Goal: Transaction & Acquisition: Download file/media

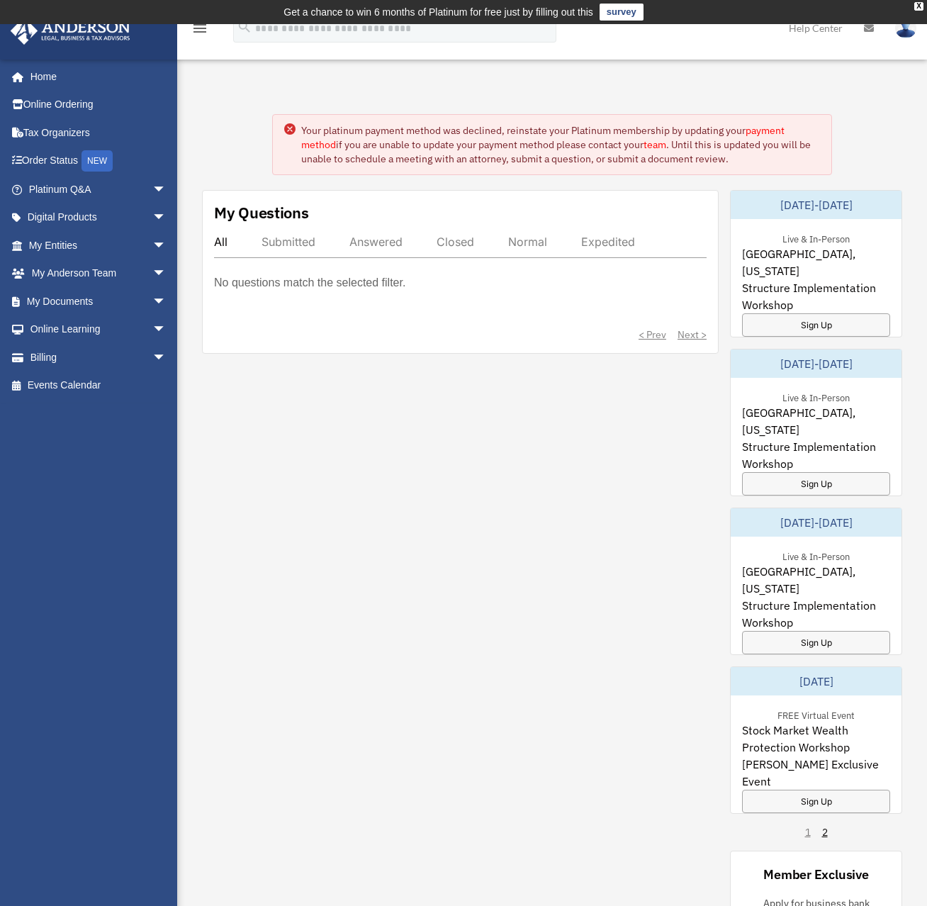
click at [768, 128] on link "payment method" at bounding box center [543, 137] width 484 height 27
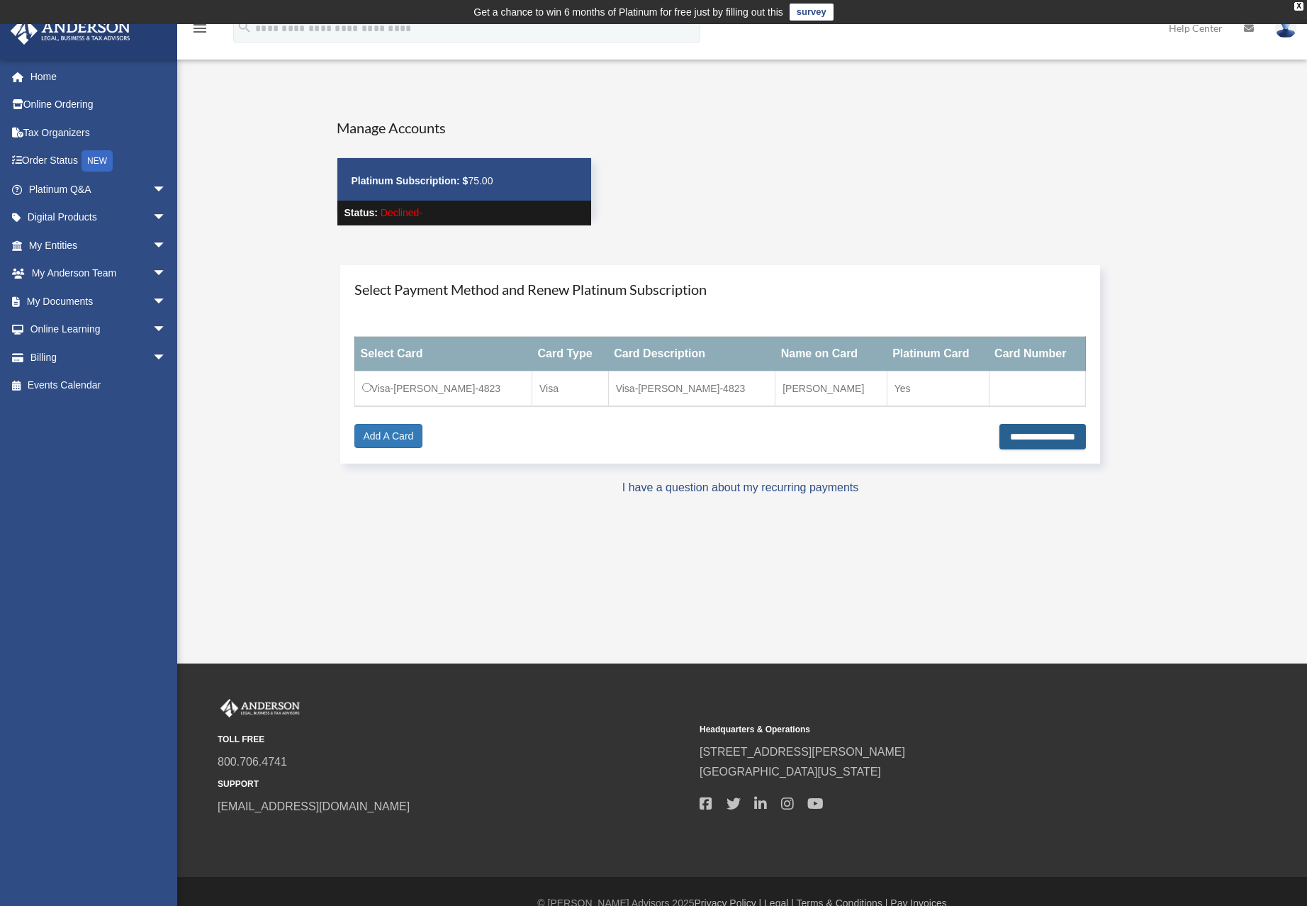
click at [937, 439] on input "**********" at bounding box center [1043, 437] width 86 height 26
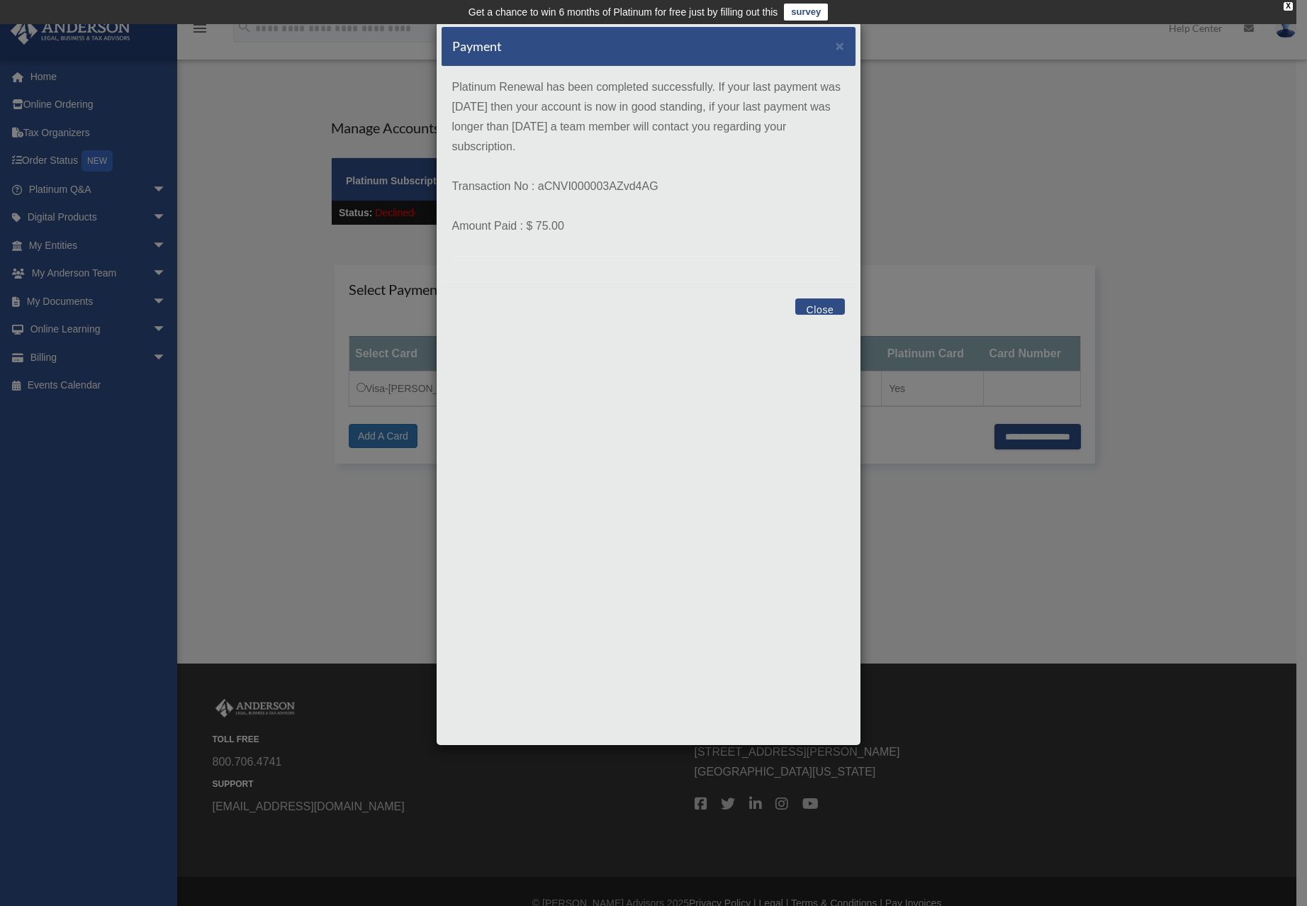
click at [815, 310] on button "Close" at bounding box center [819, 306] width 49 height 16
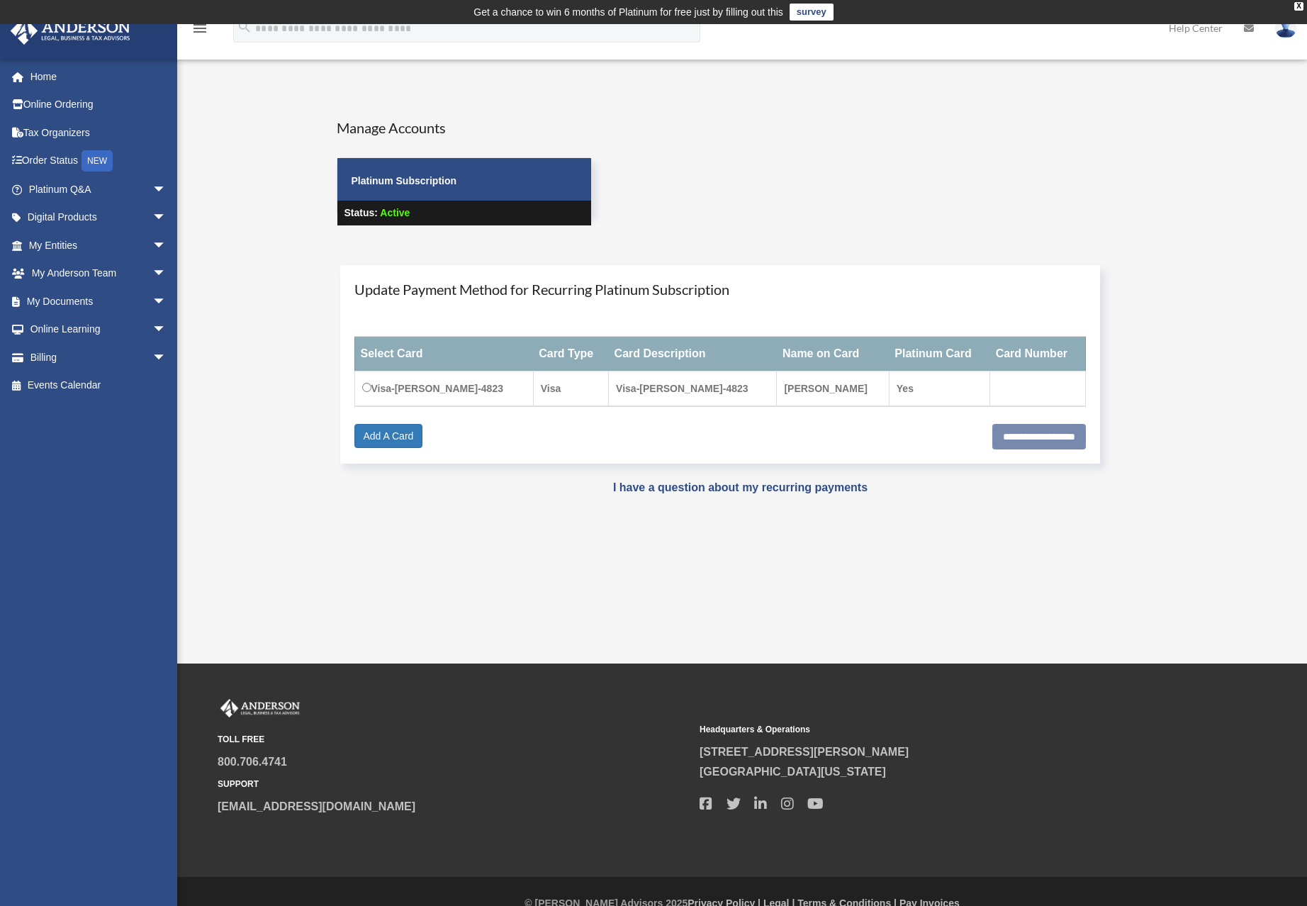
click at [1078, 169] on div "Manage Accounts Platinum Subscription Status: Active" at bounding box center [741, 184] width 830 height 133
click at [961, 179] on div "Manage Accounts Platinum Subscription Status: Active" at bounding box center [741, 184] width 830 height 133
click at [42, 77] on link "Home" at bounding box center [99, 76] width 178 height 28
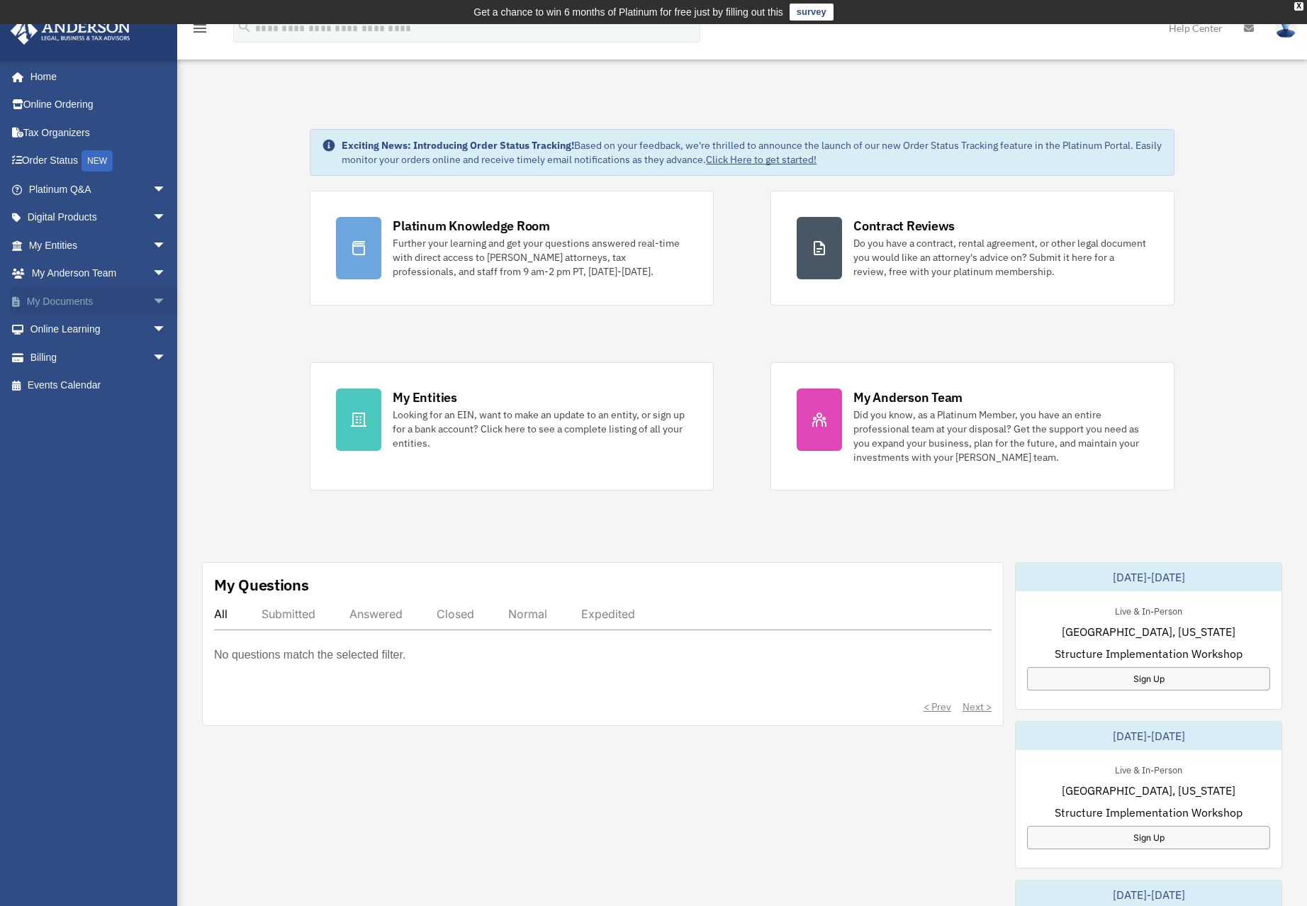
click at [152, 301] on span "arrow_drop_down" at bounding box center [166, 301] width 28 height 29
click at [65, 330] on link "Box" at bounding box center [104, 329] width 168 height 28
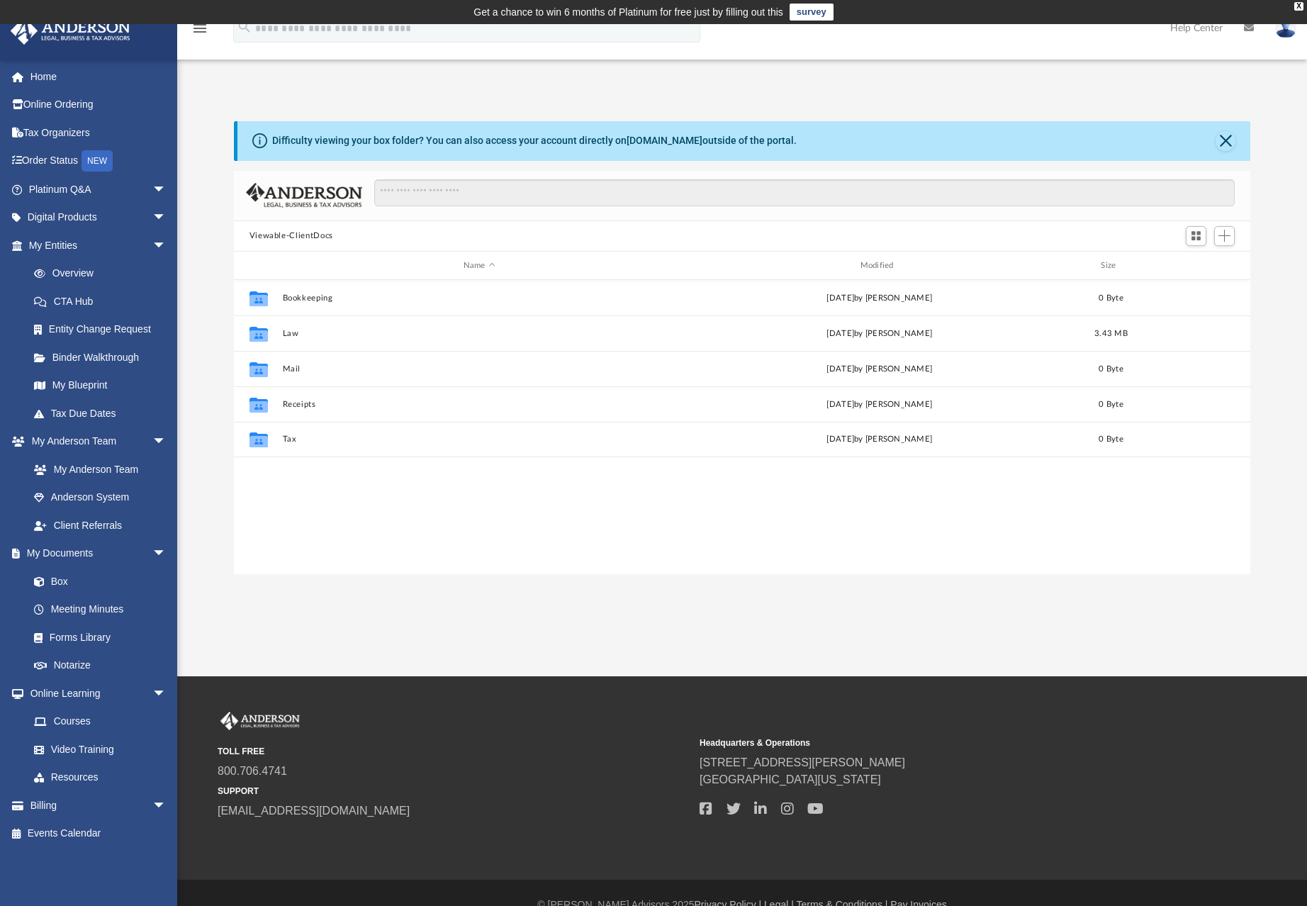
scroll to position [312, 1006]
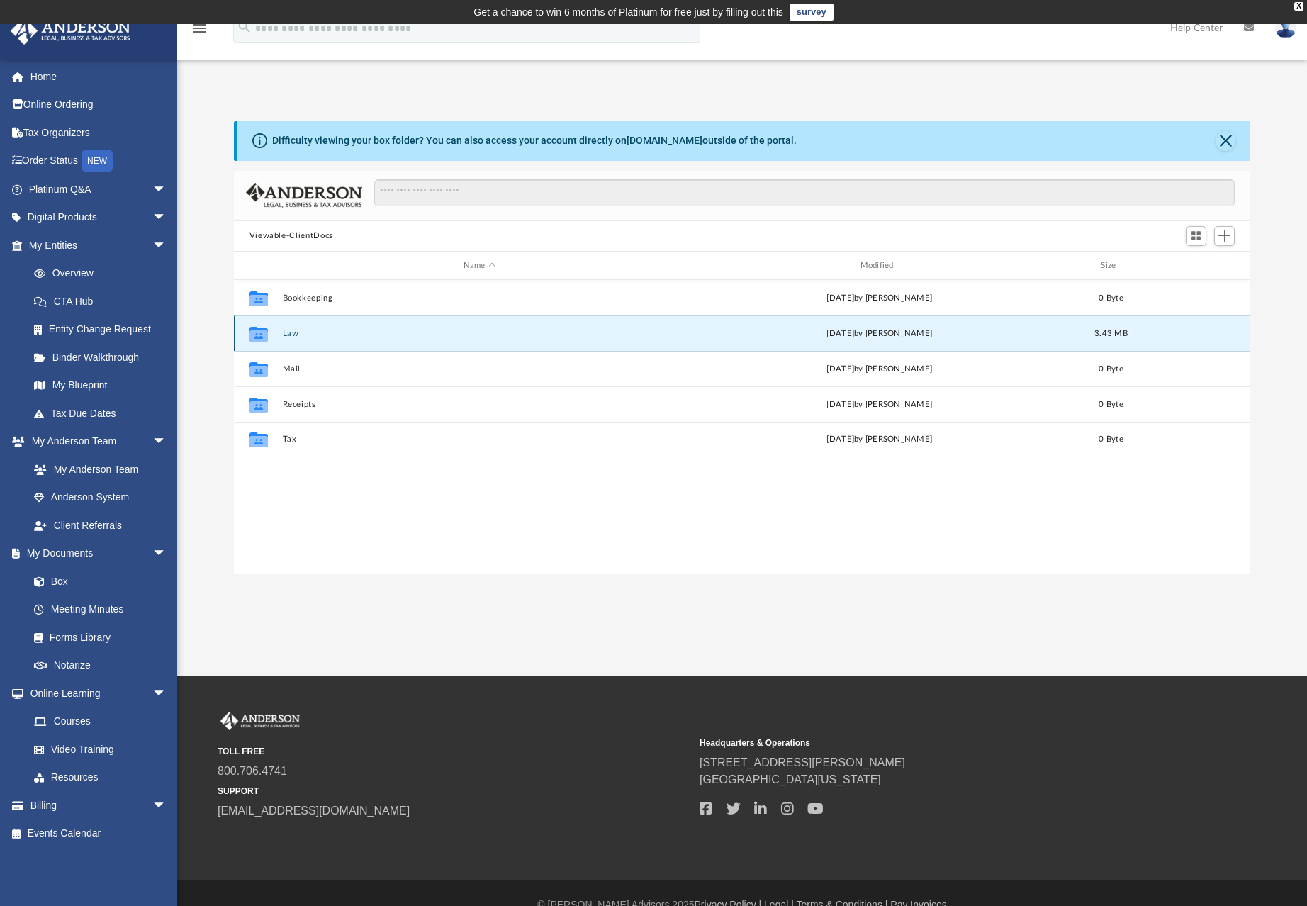
click at [287, 333] on button "Law" at bounding box center [479, 333] width 394 height 9
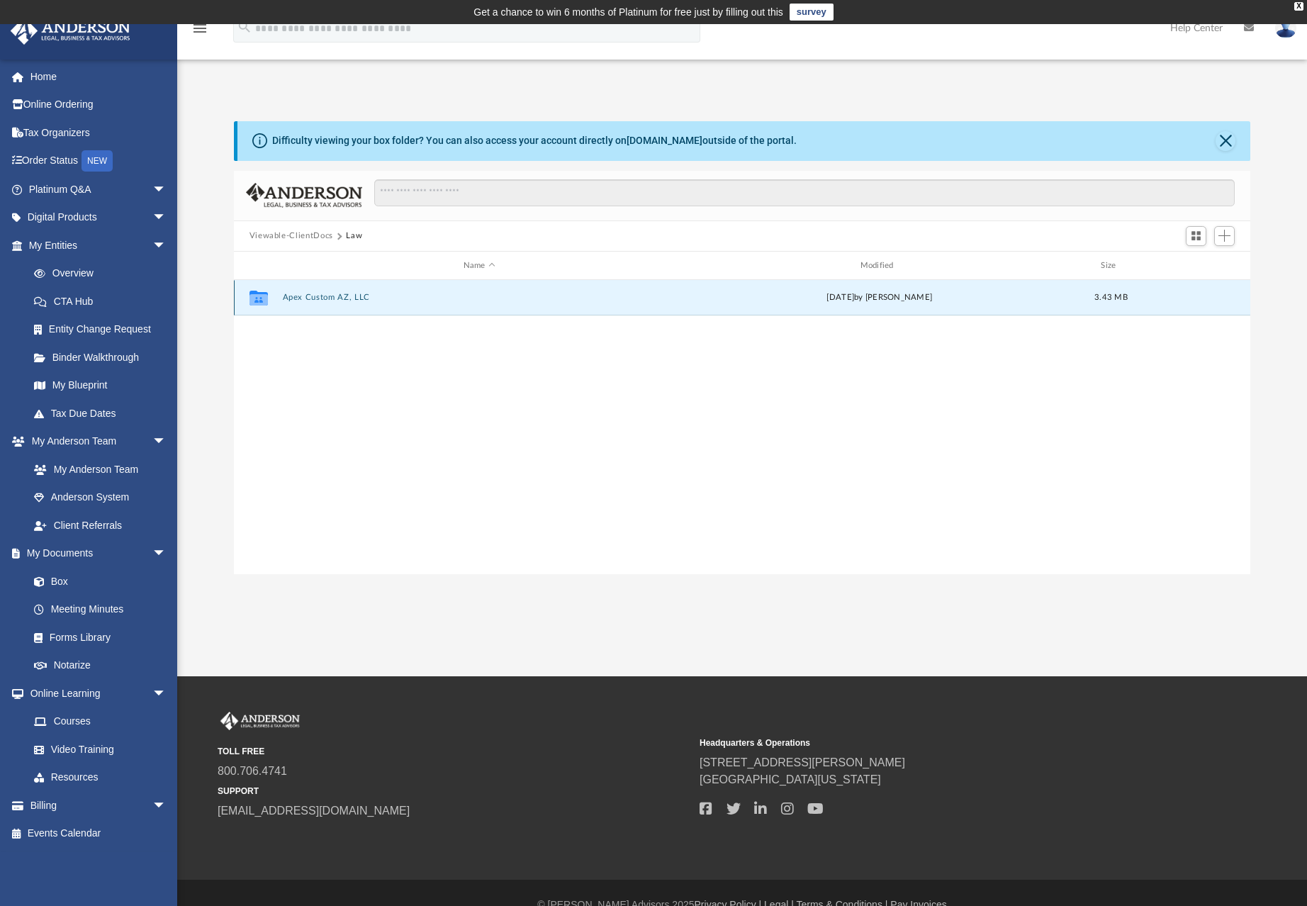
click at [319, 299] on button "Apex Custom AZ, LLC" at bounding box center [479, 298] width 394 height 9
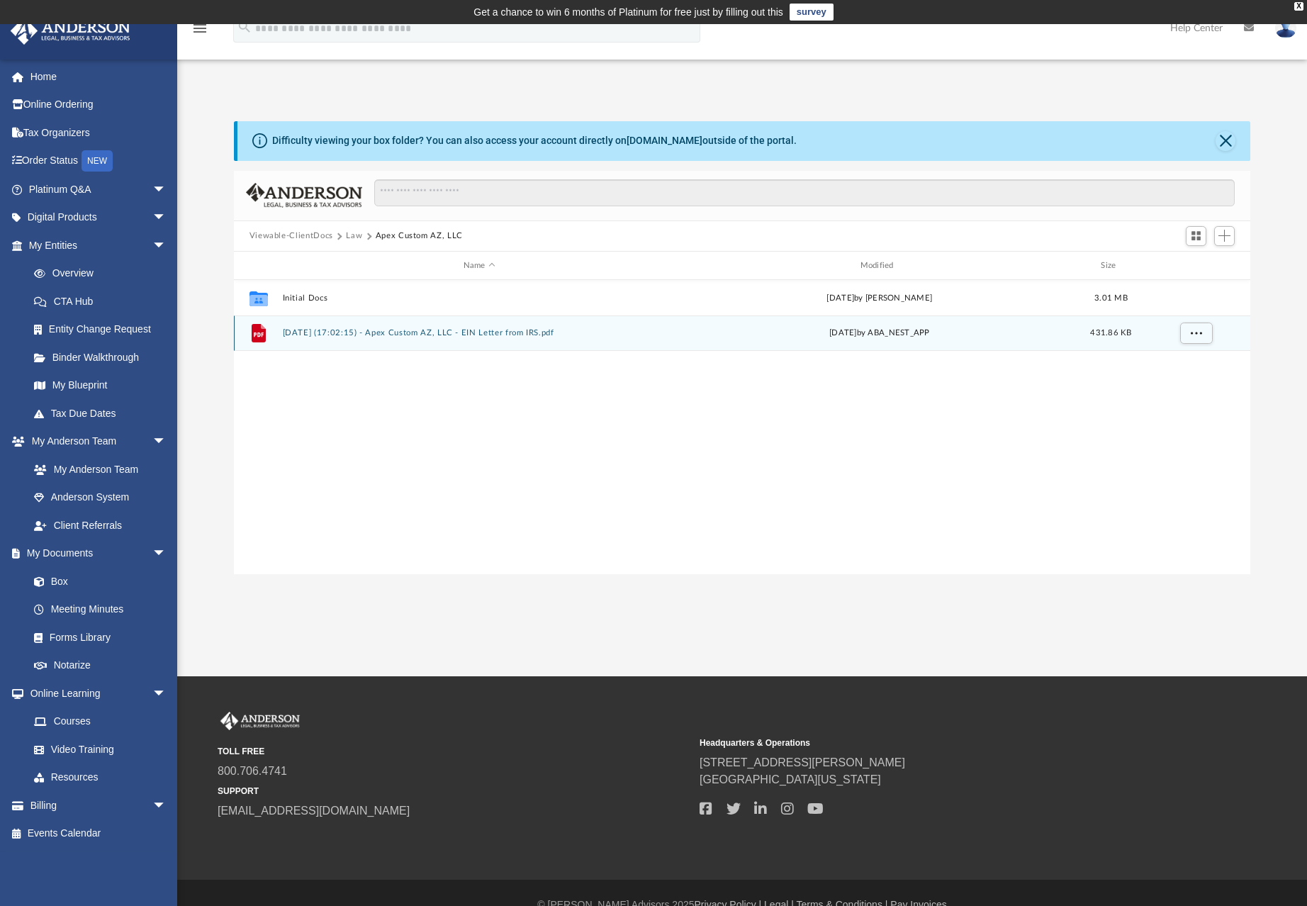
click at [346, 332] on button "[DATE] (17:02:15) - Apex Custom AZ, LLC - EIN Letter from IRS.pdf" at bounding box center [479, 333] width 394 height 9
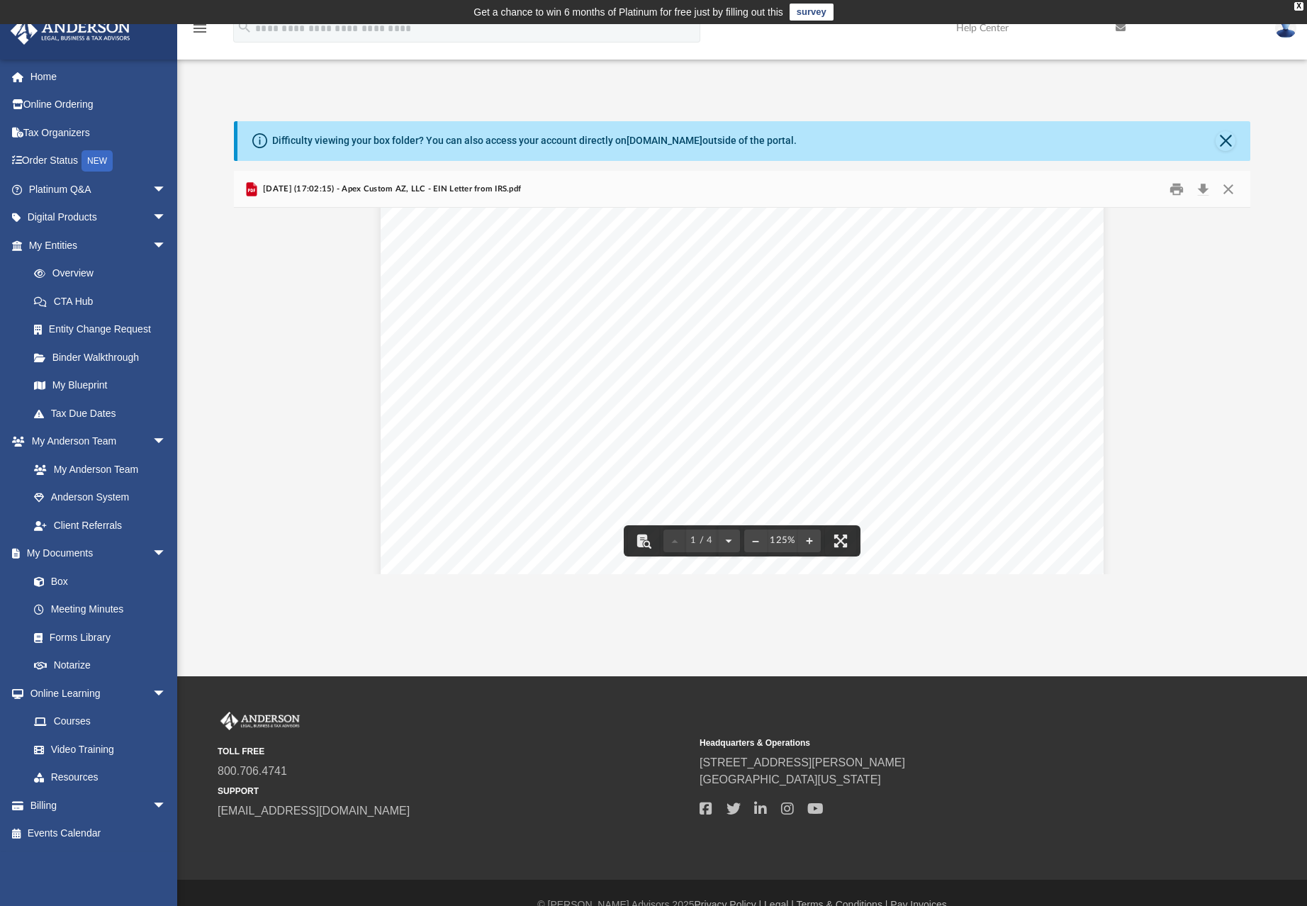
scroll to position [0, 0]
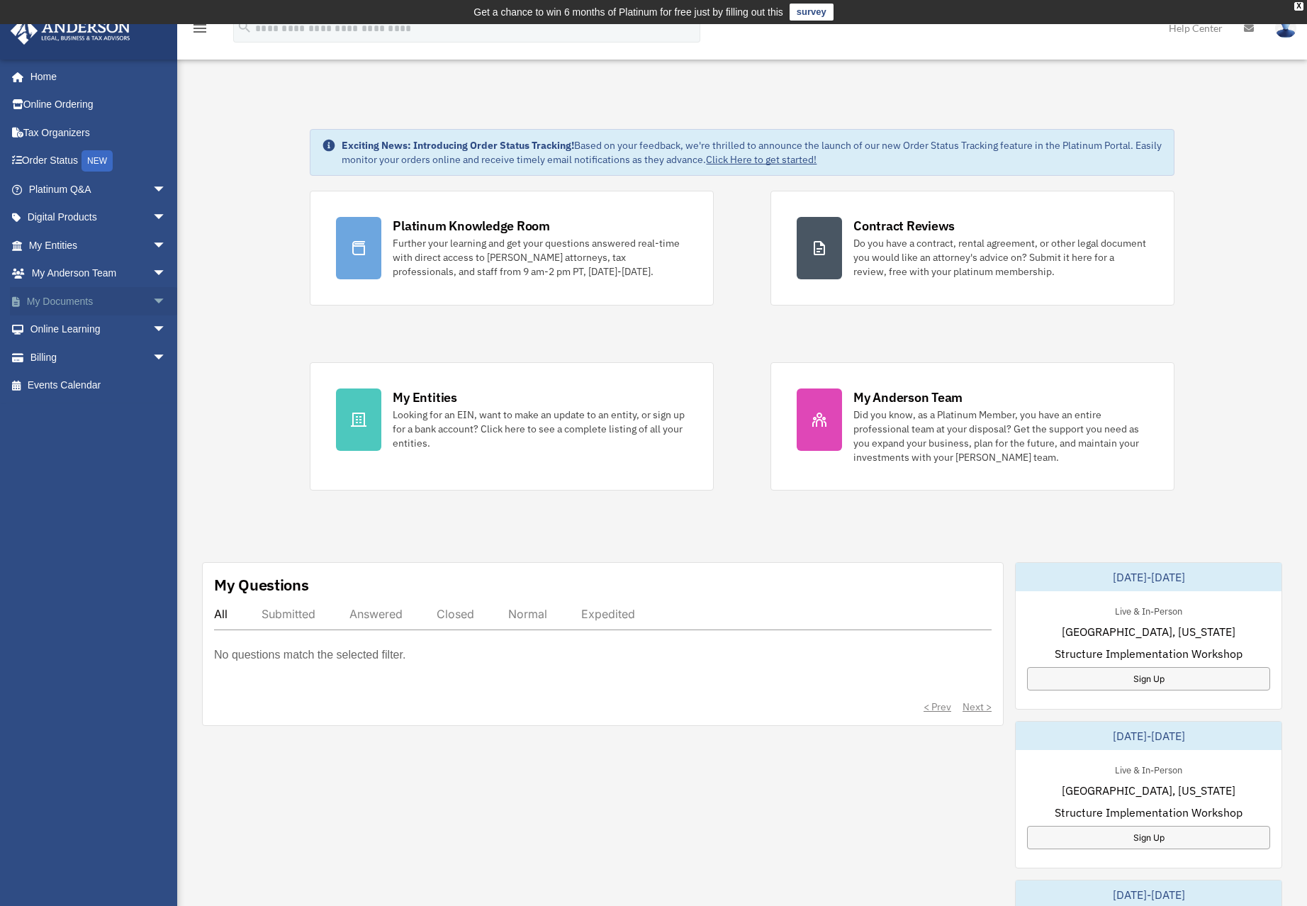
click at [56, 300] on link "My Documents arrow_drop_down" at bounding box center [99, 301] width 178 height 28
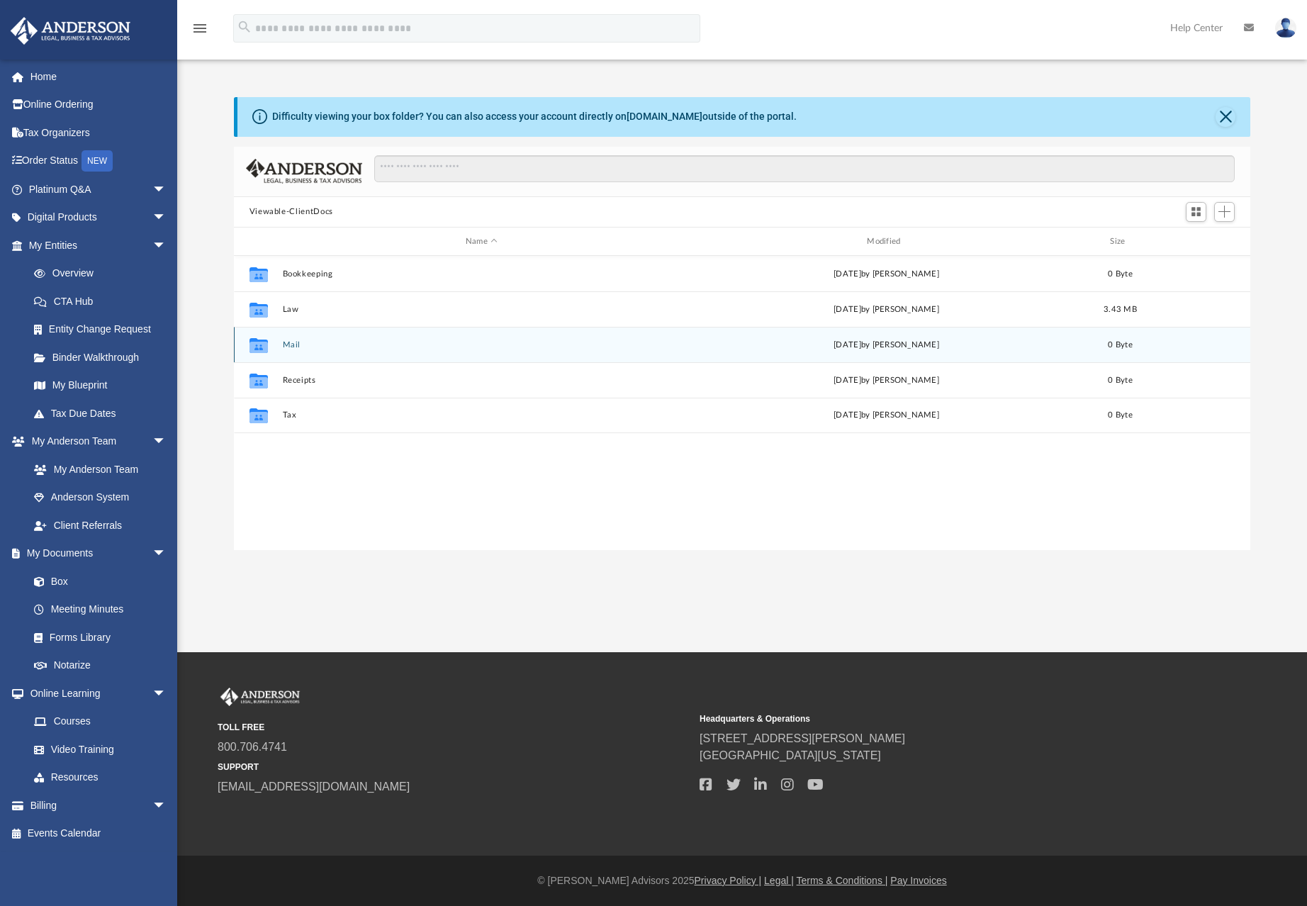
scroll to position [312, 1006]
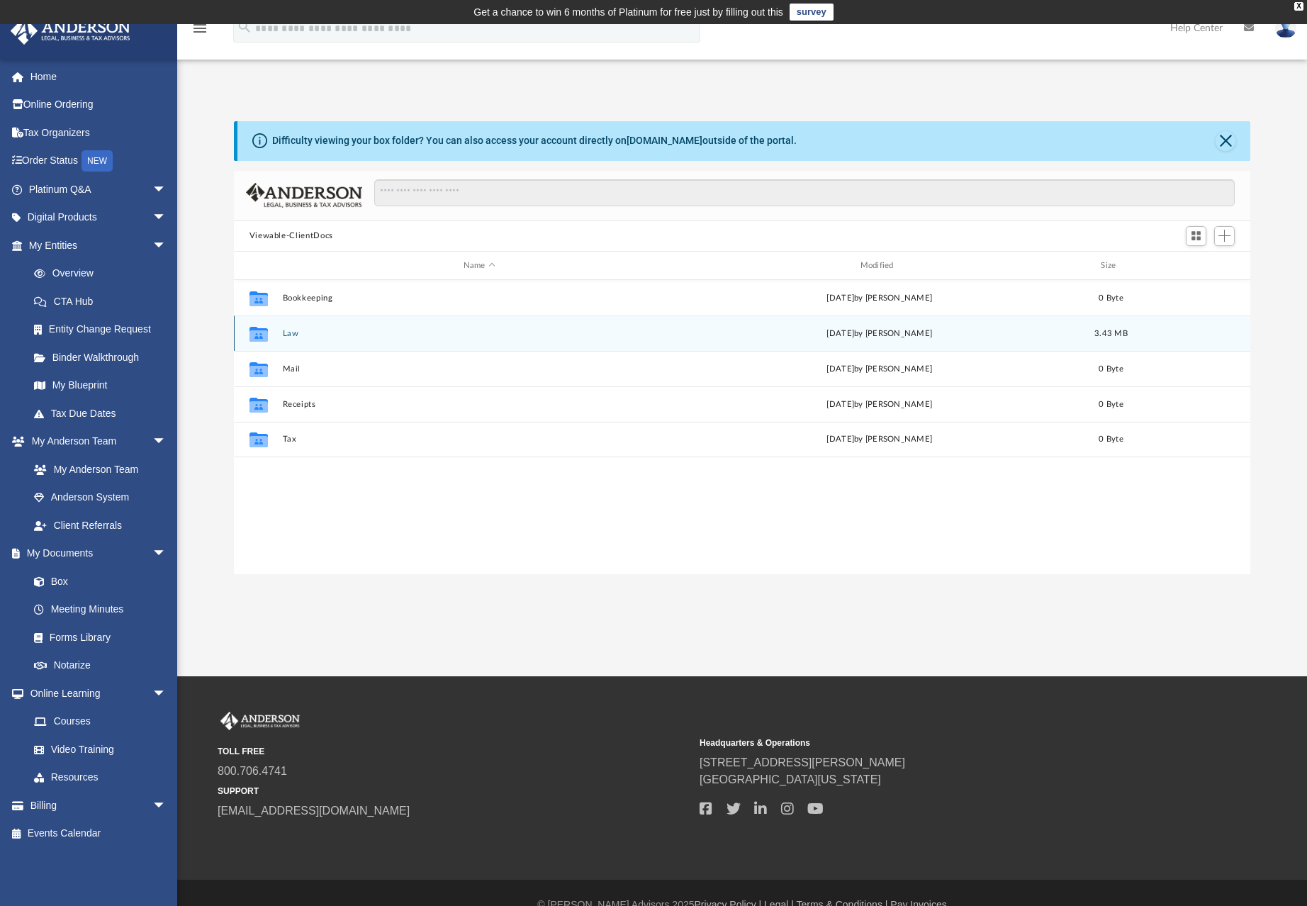
click at [255, 333] on icon "grid" at bounding box center [258, 335] width 18 height 11
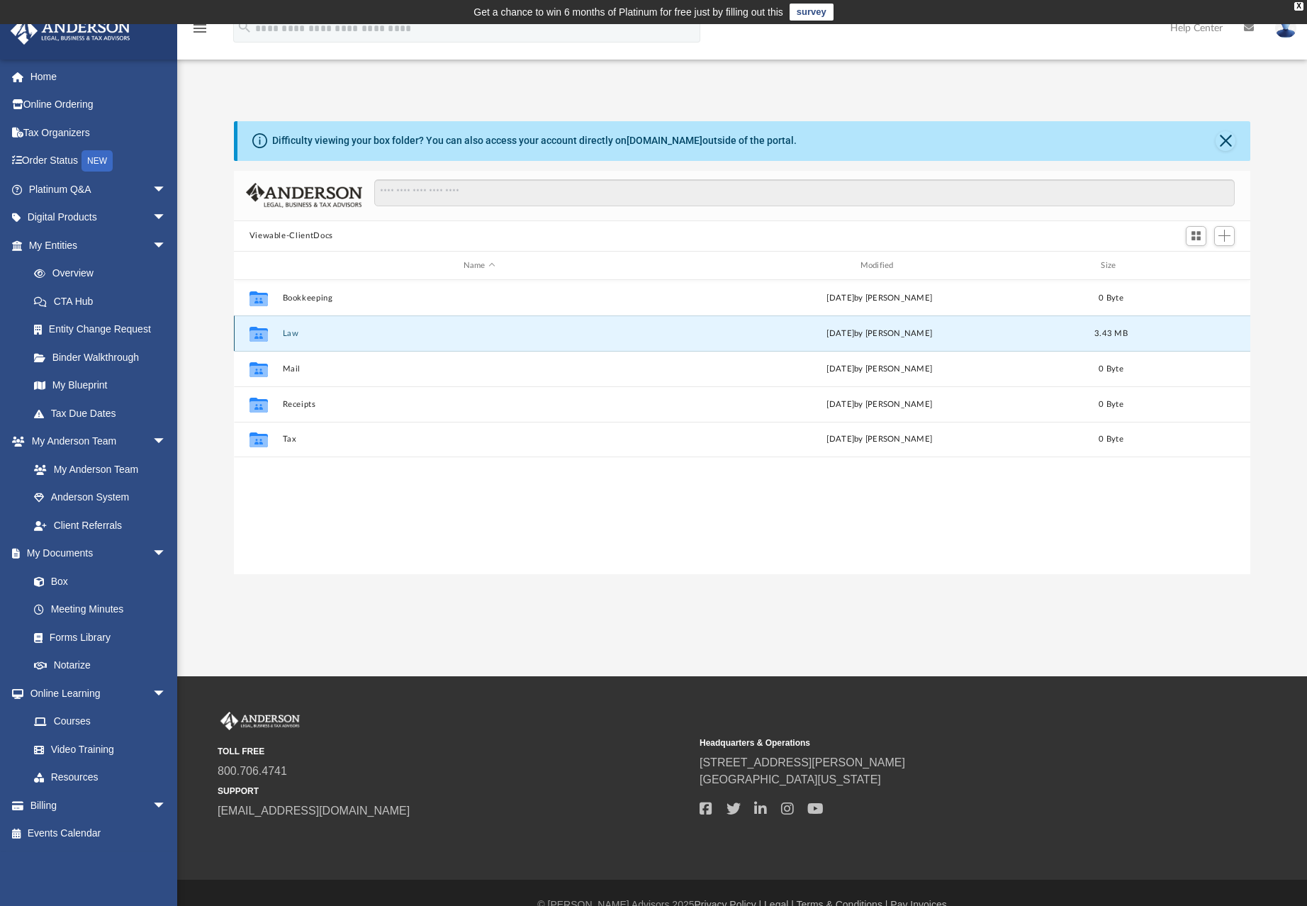
click at [291, 333] on button "Law" at bounding box center [479, 333] width 394 height 9
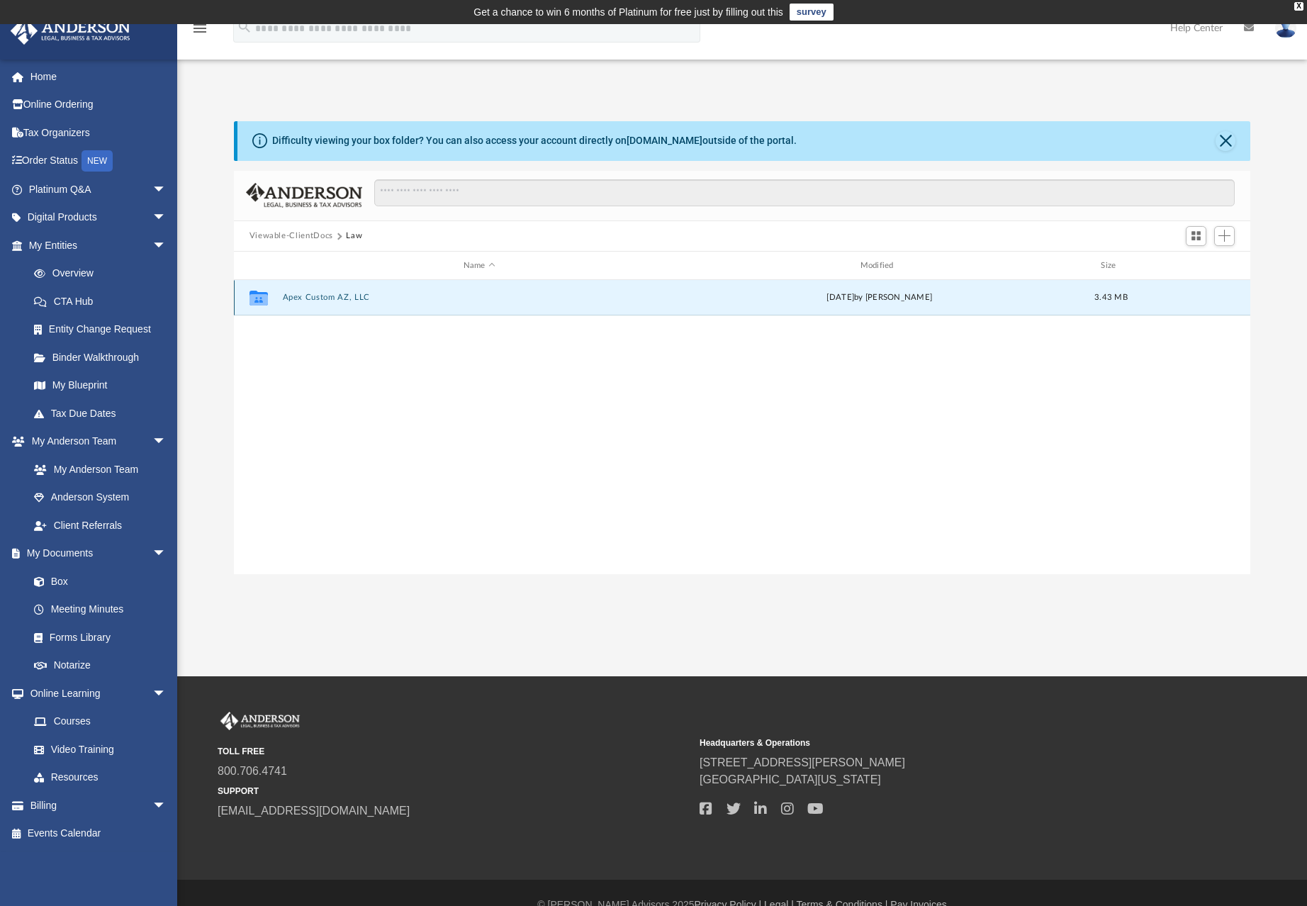
click at [337, 295] on button "Apex Custom AZ, LLC" at bounding box center [479, 298] width 394 height 9
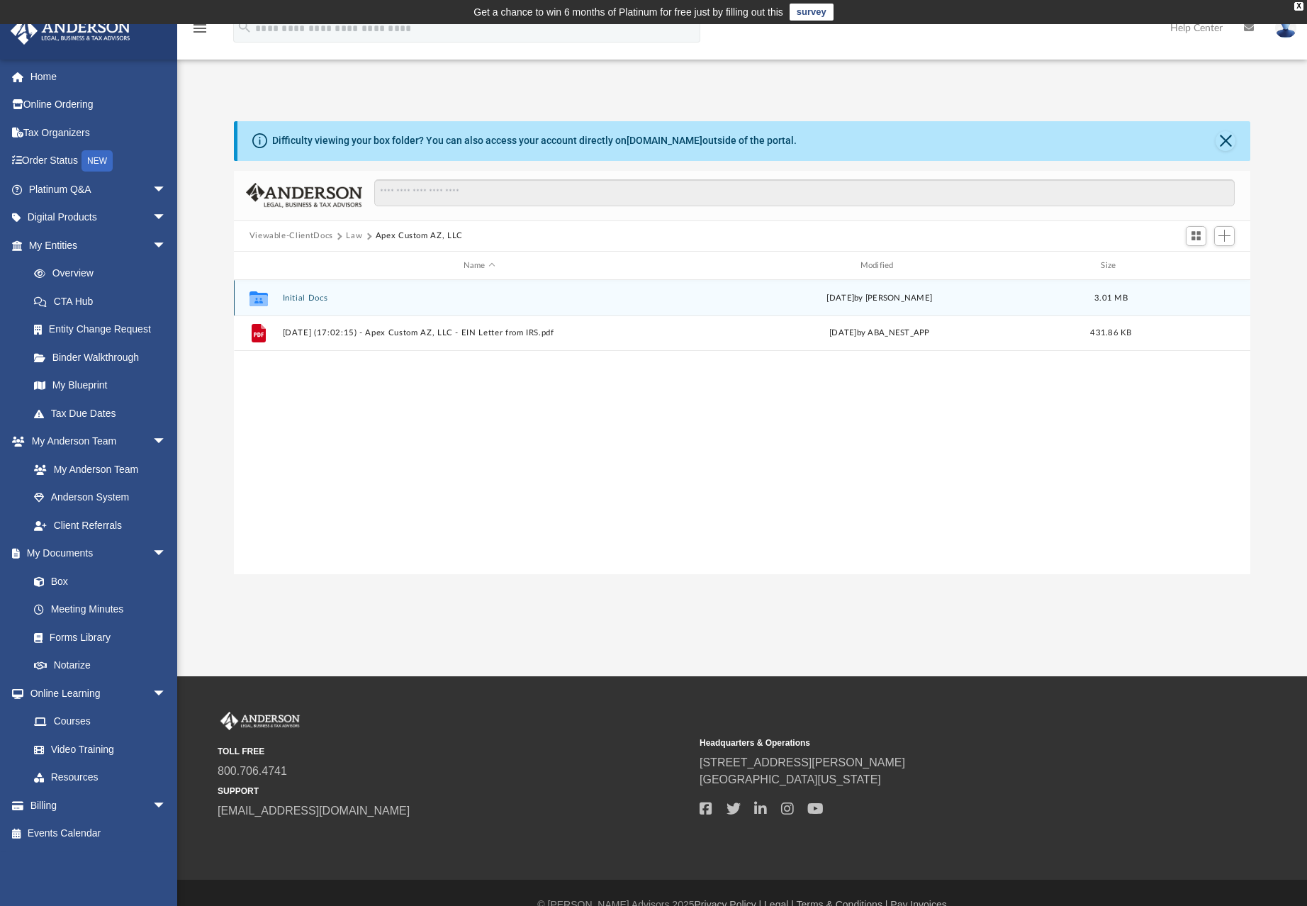
click at [261, 296] on icon "grid" at bounding box center [258, 300] width 18 height 11
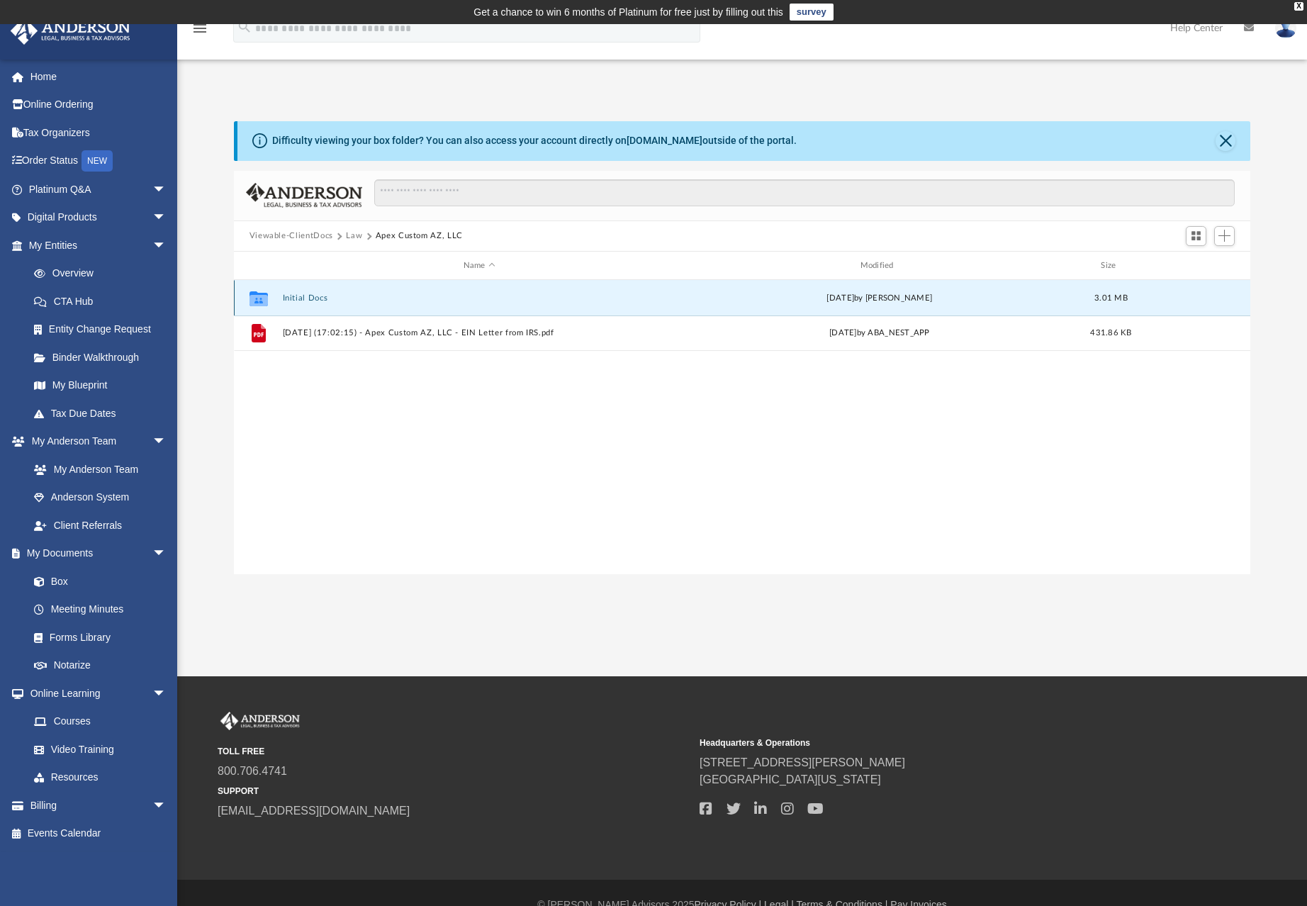
click at [306, 300] on button "Initial Docs" at bounding box center [479, 298] width 394 height 9
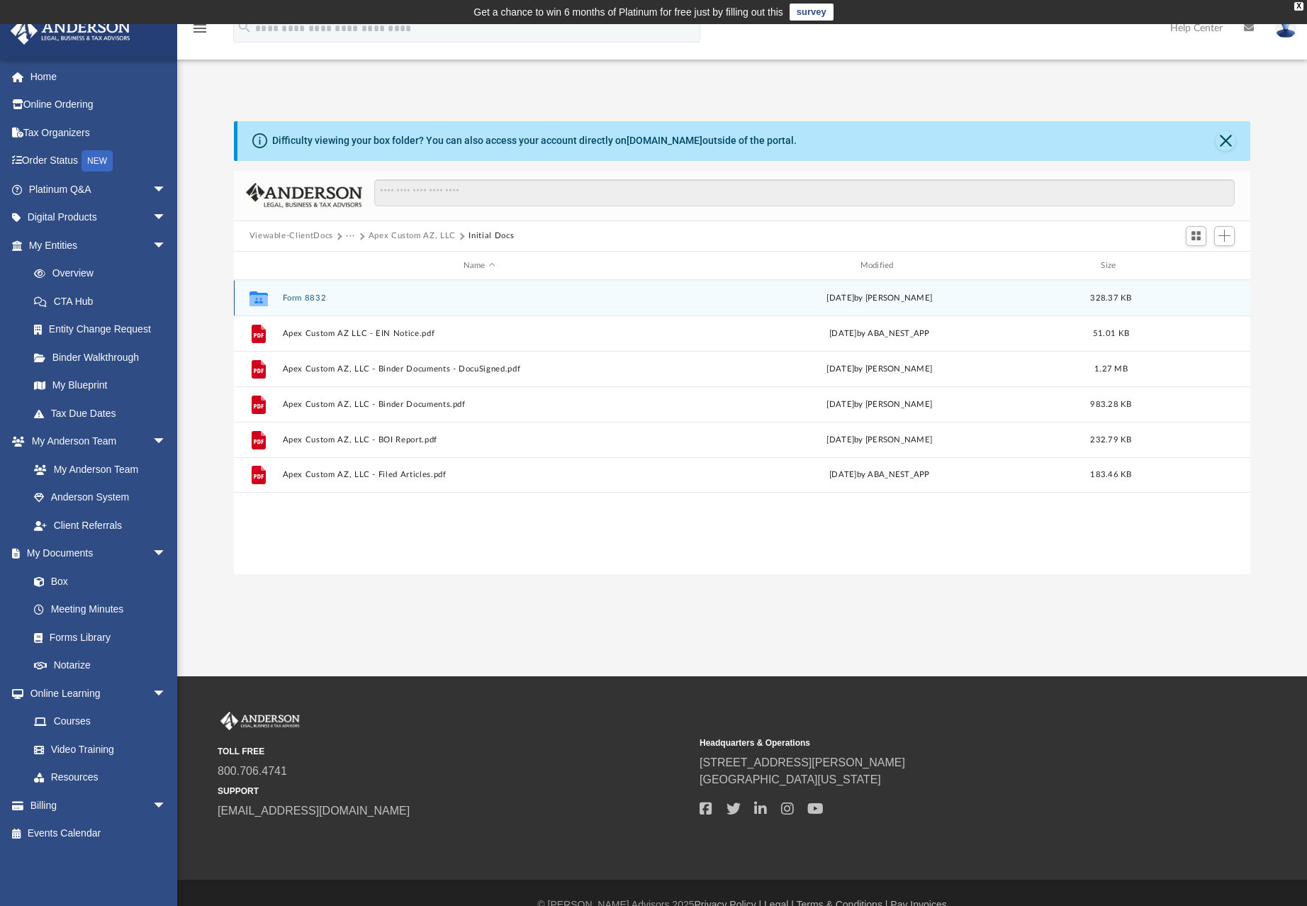
click at [306, 296] on button "Form 8832" at bounding box center [479, 298] width 394 height 9
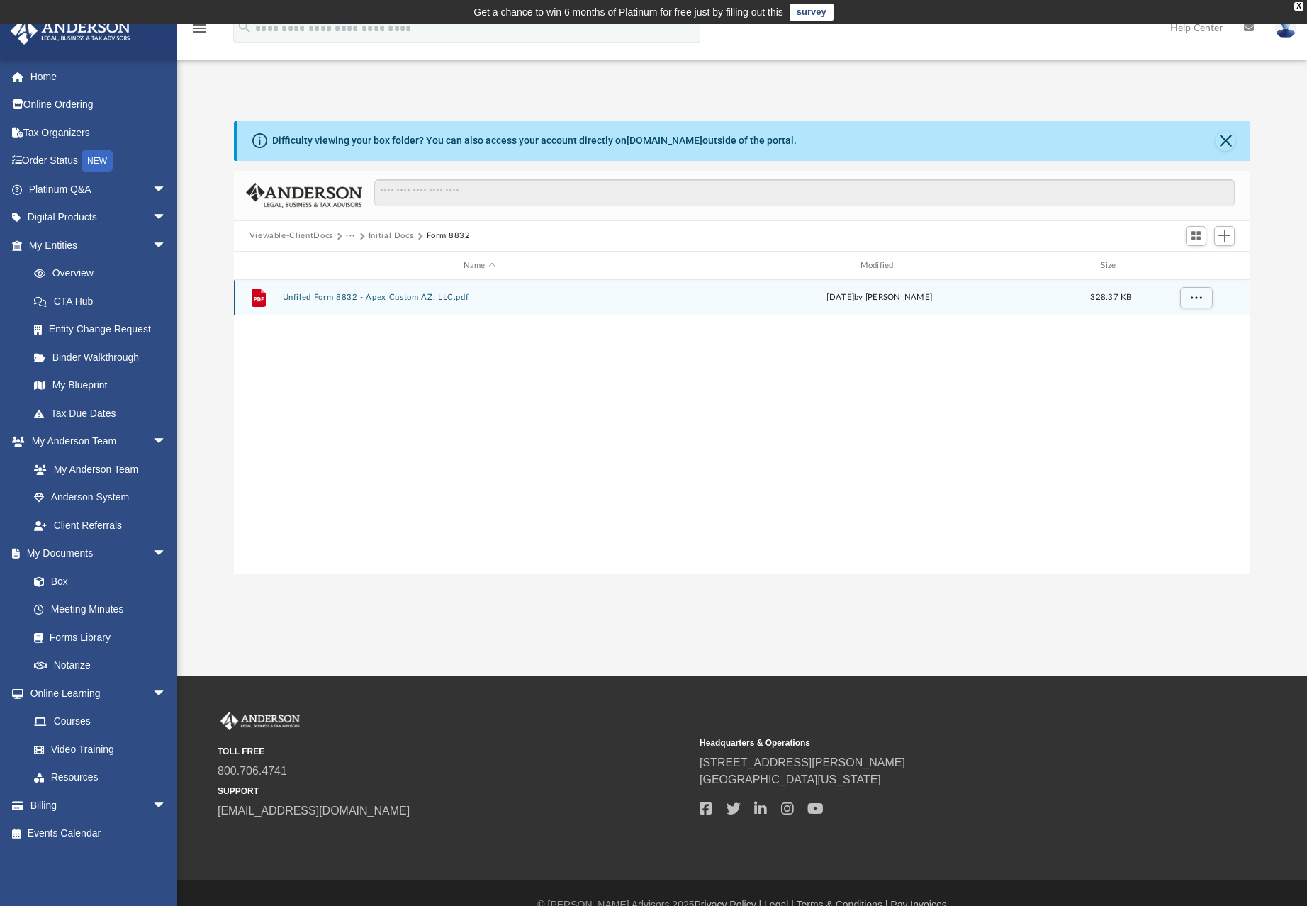
click at [387, 294] on button "Unfiled Form 8832 - Apex Custom AZ, LLC.pdf" at bounding box center [479, 298] width 394 height 9
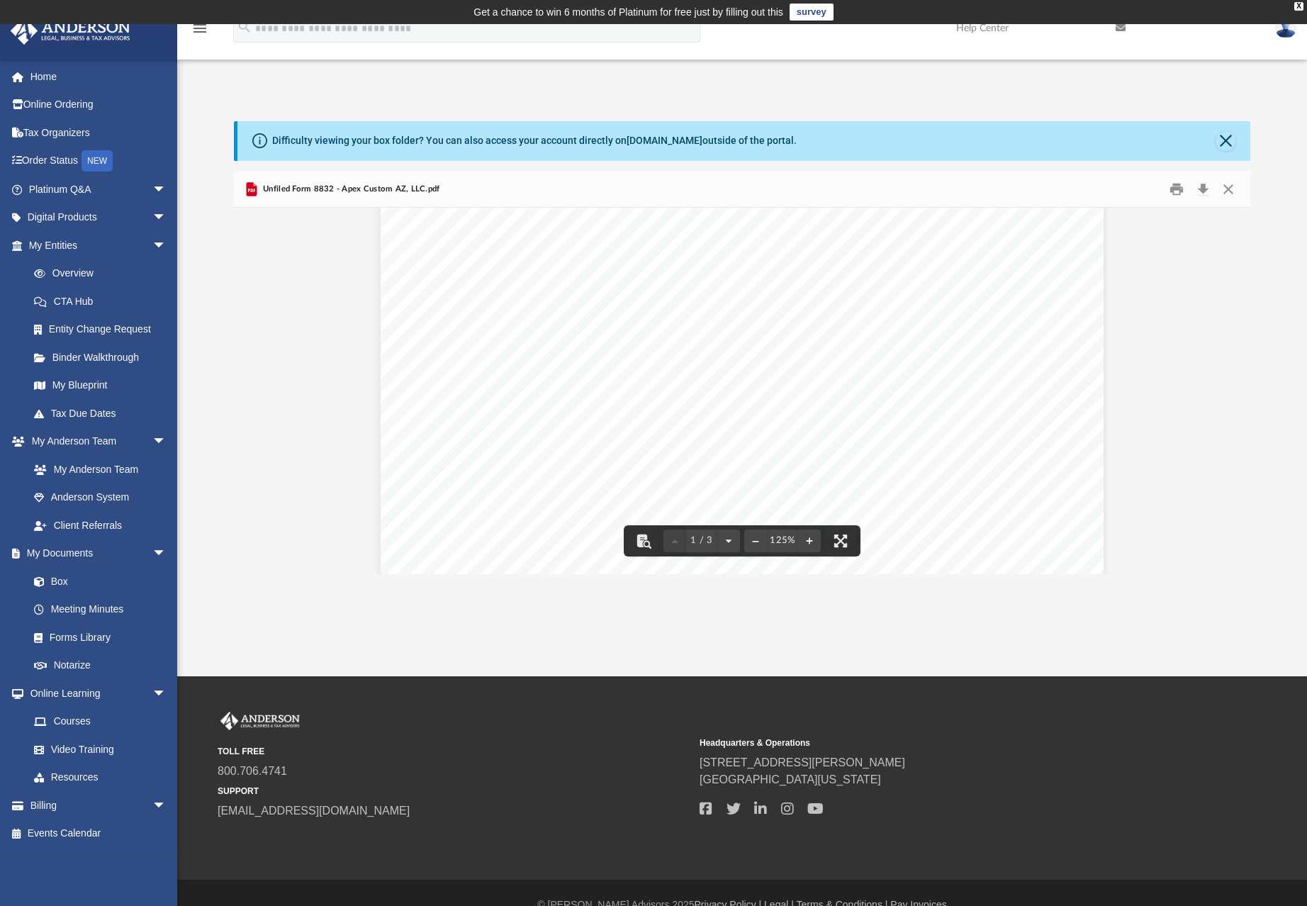
scroll to position [0, 0]
click at [1202, 191] on button "Download" at bounding box center [1203, 189] width 26 height 22
click at [43, 76] on link "Home" at bounding box center [99, 76] width 178 height 28
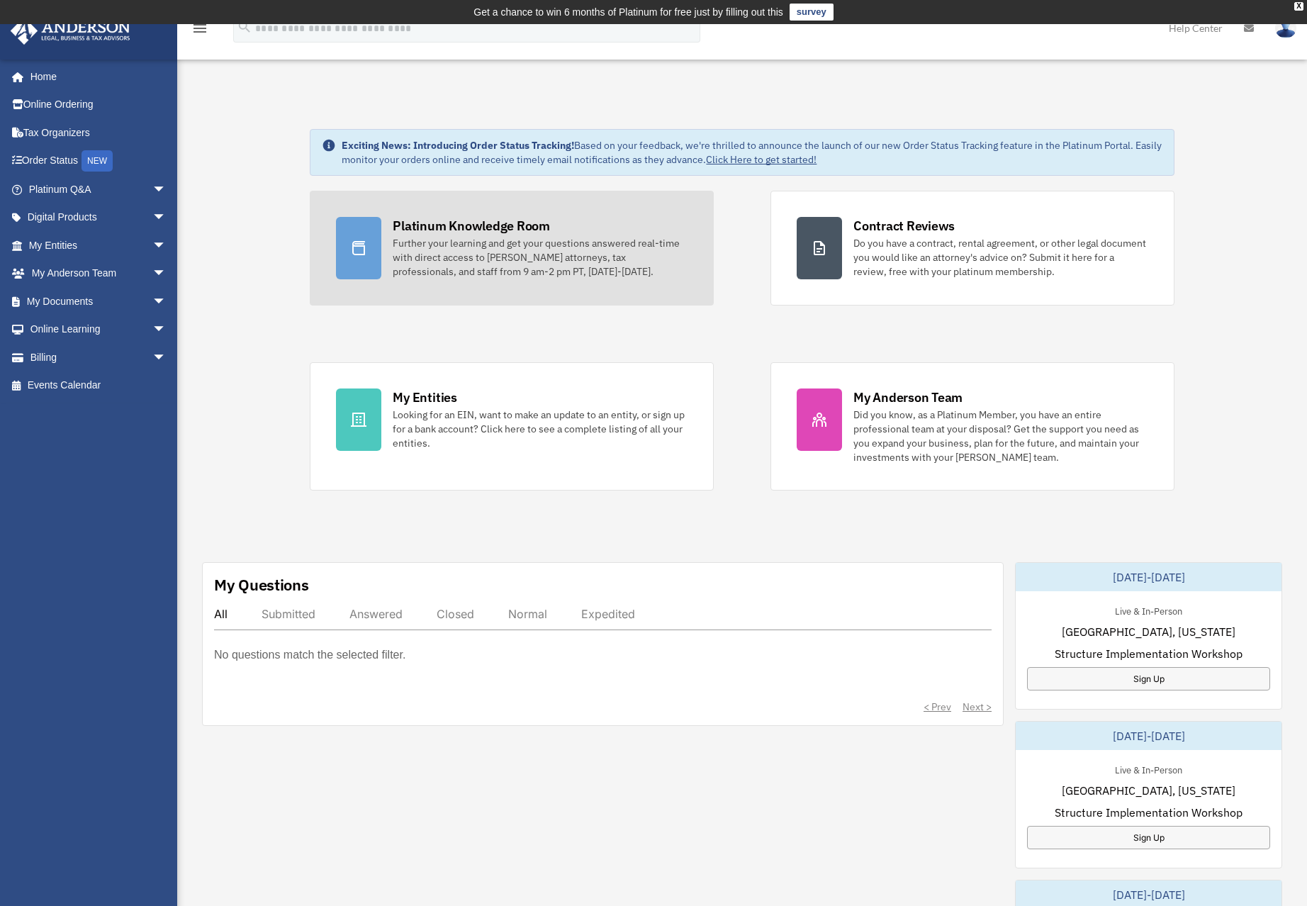
click at [445, 244] on div "Further your learning and get your questions answered real-time with direct acc…" at bounding box center [540, 257] width 295 height 43
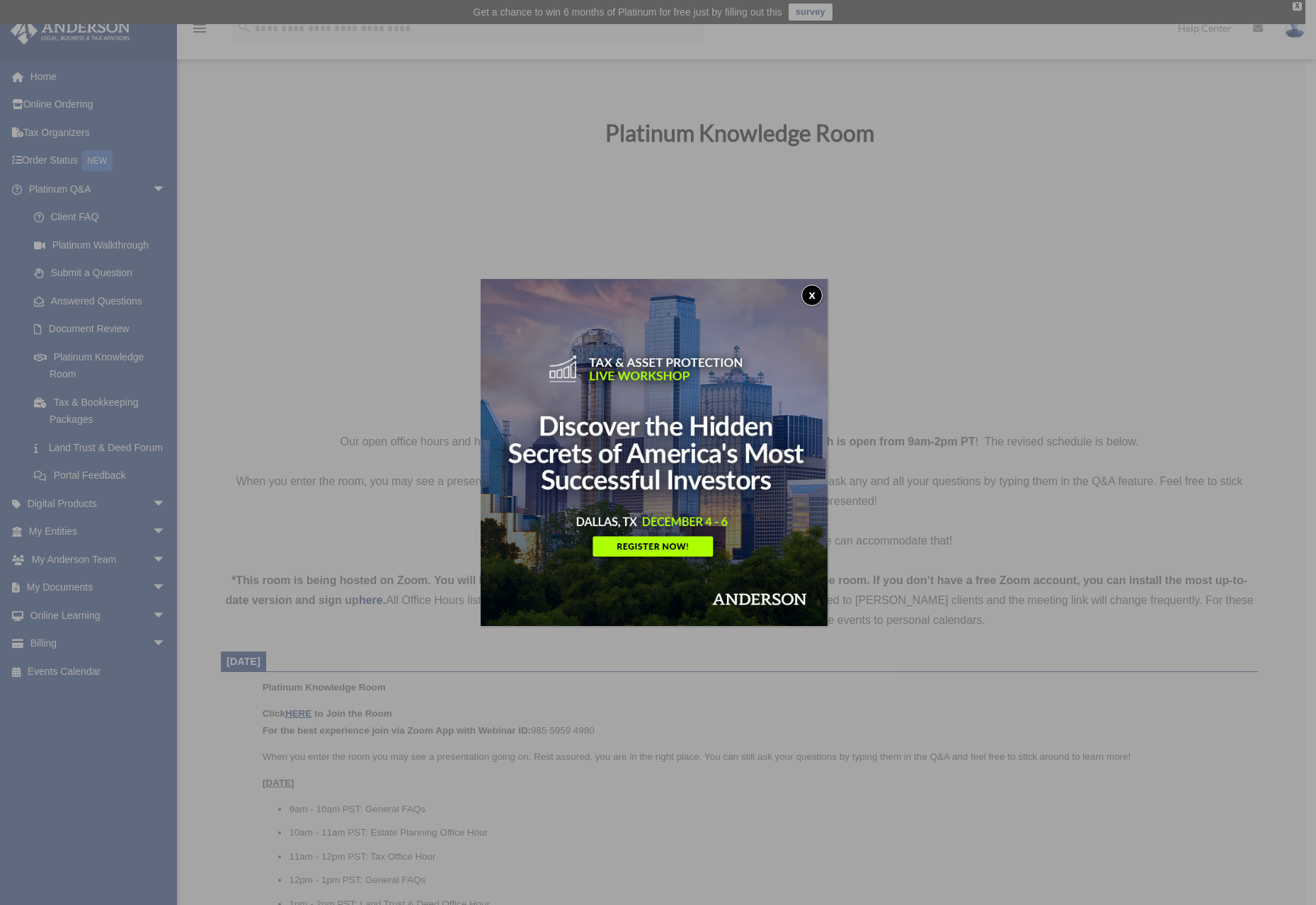
click at [810, 293] on button "x" at bounding box center [812, 295] width 21 height 21
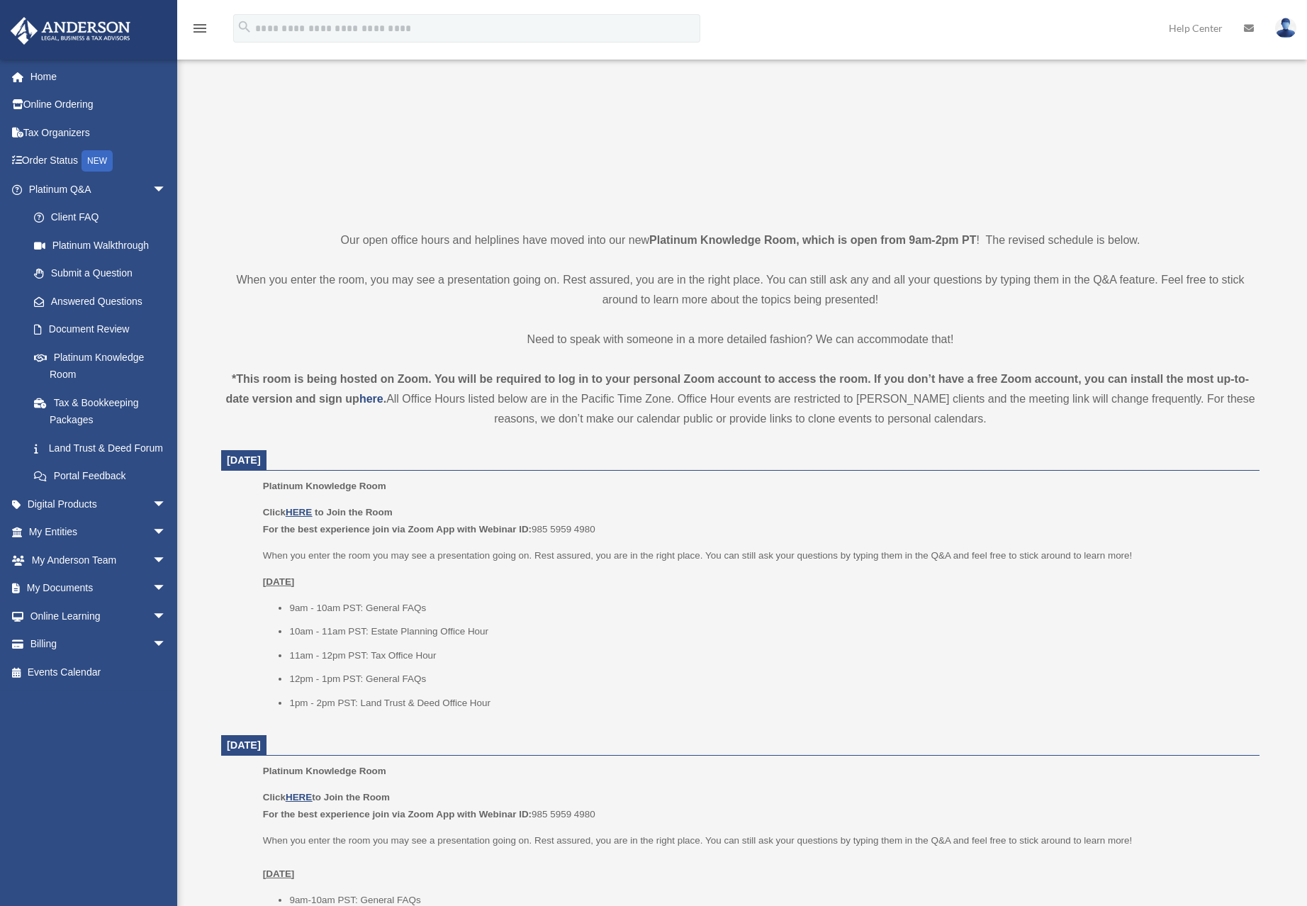
scroll to position [213, 0]
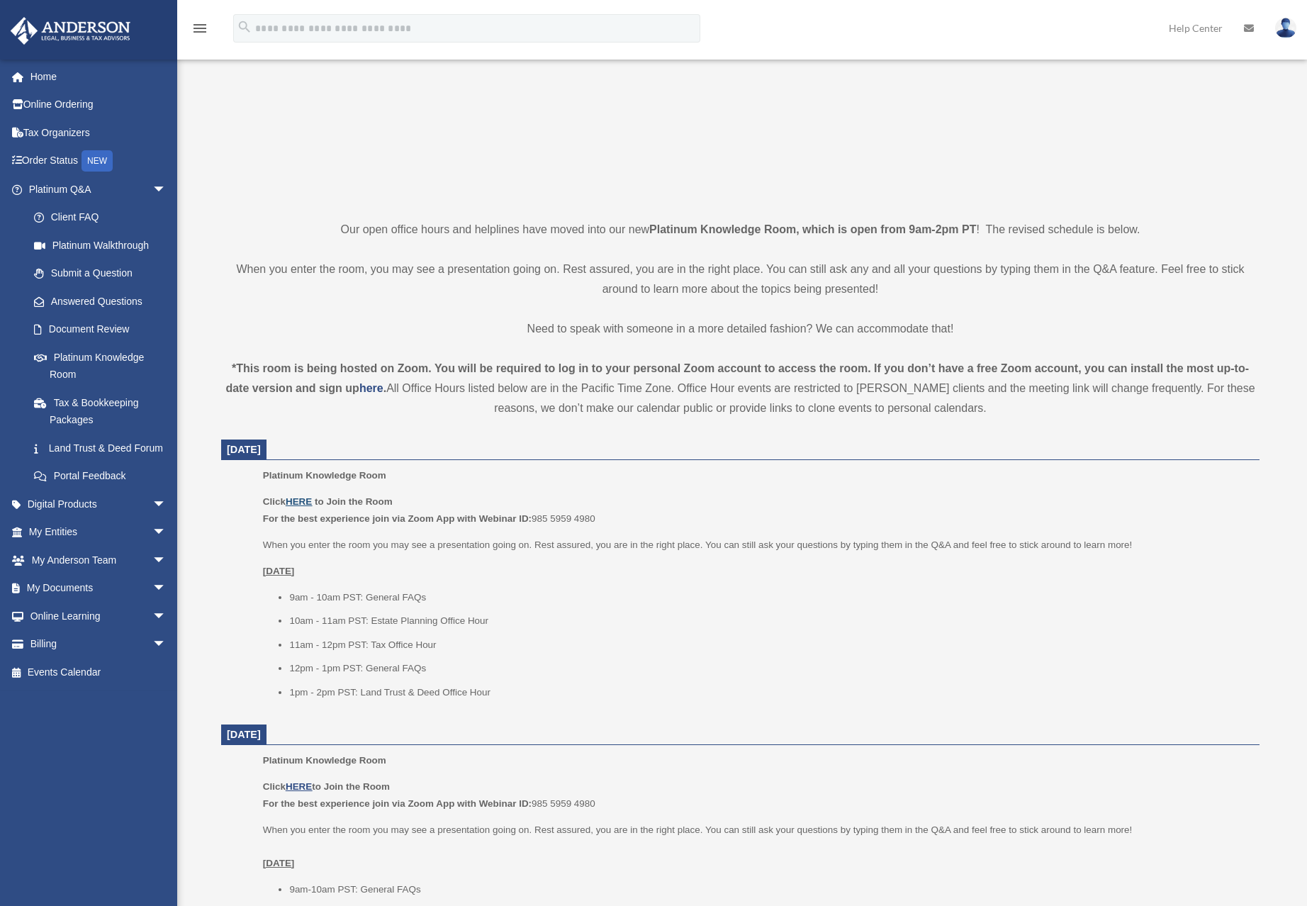
click at [308, 497] on u "HERE" at bounding box center [299, 501] width 26 height 11
